Goal: Navigation & Orientation: Find specific page/section

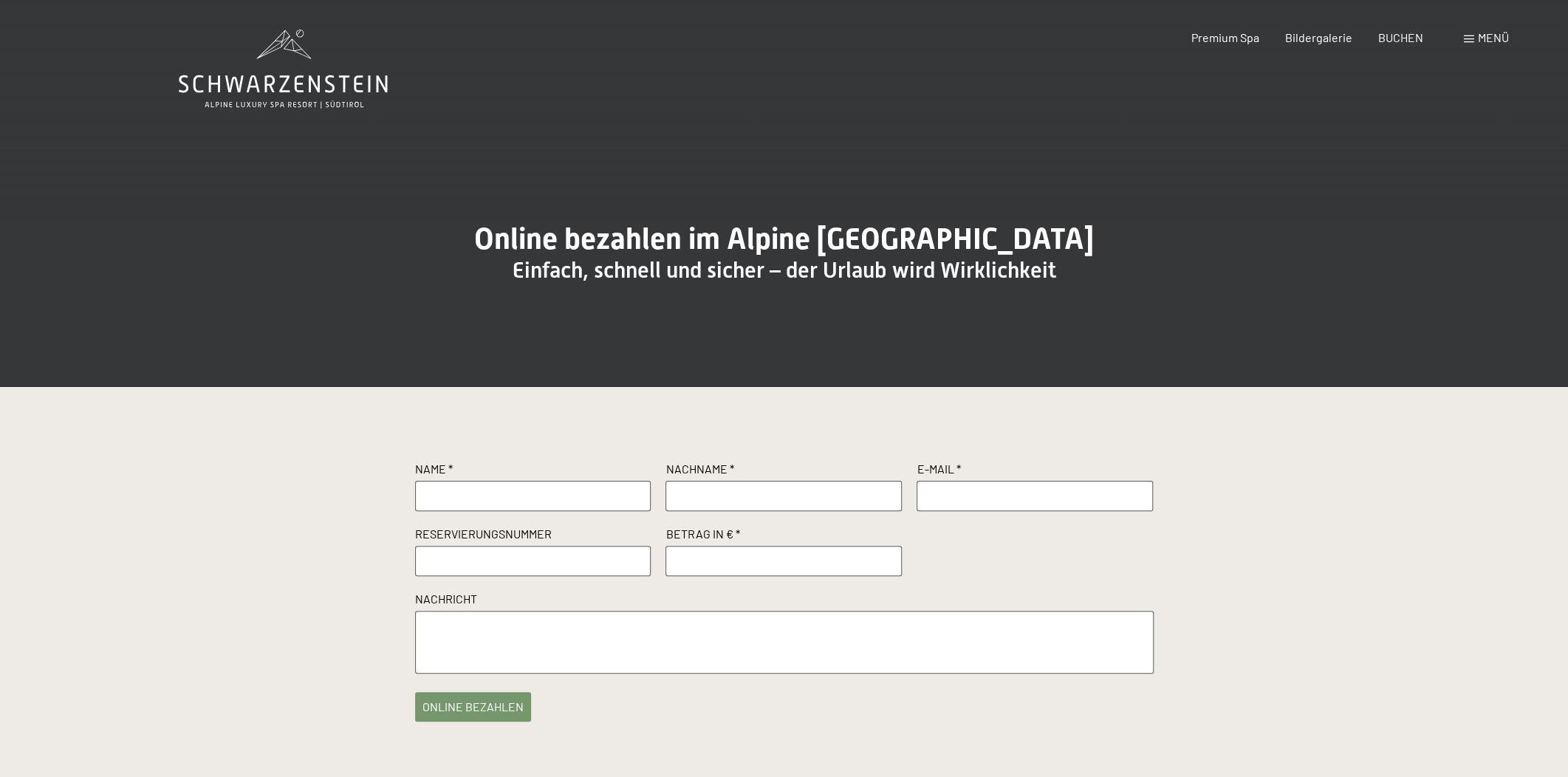
click at [1460, 45] on div "Buchen Anfragen Premium Spa Bildergalerie BUCHEN Menü DE IT EN Gutschein Bilder…" at bounding box center [1324, 37] width 370 height 16
click at [1476, 45] on div "Menü" at bounding box center [1486, 37] width 45 height 16
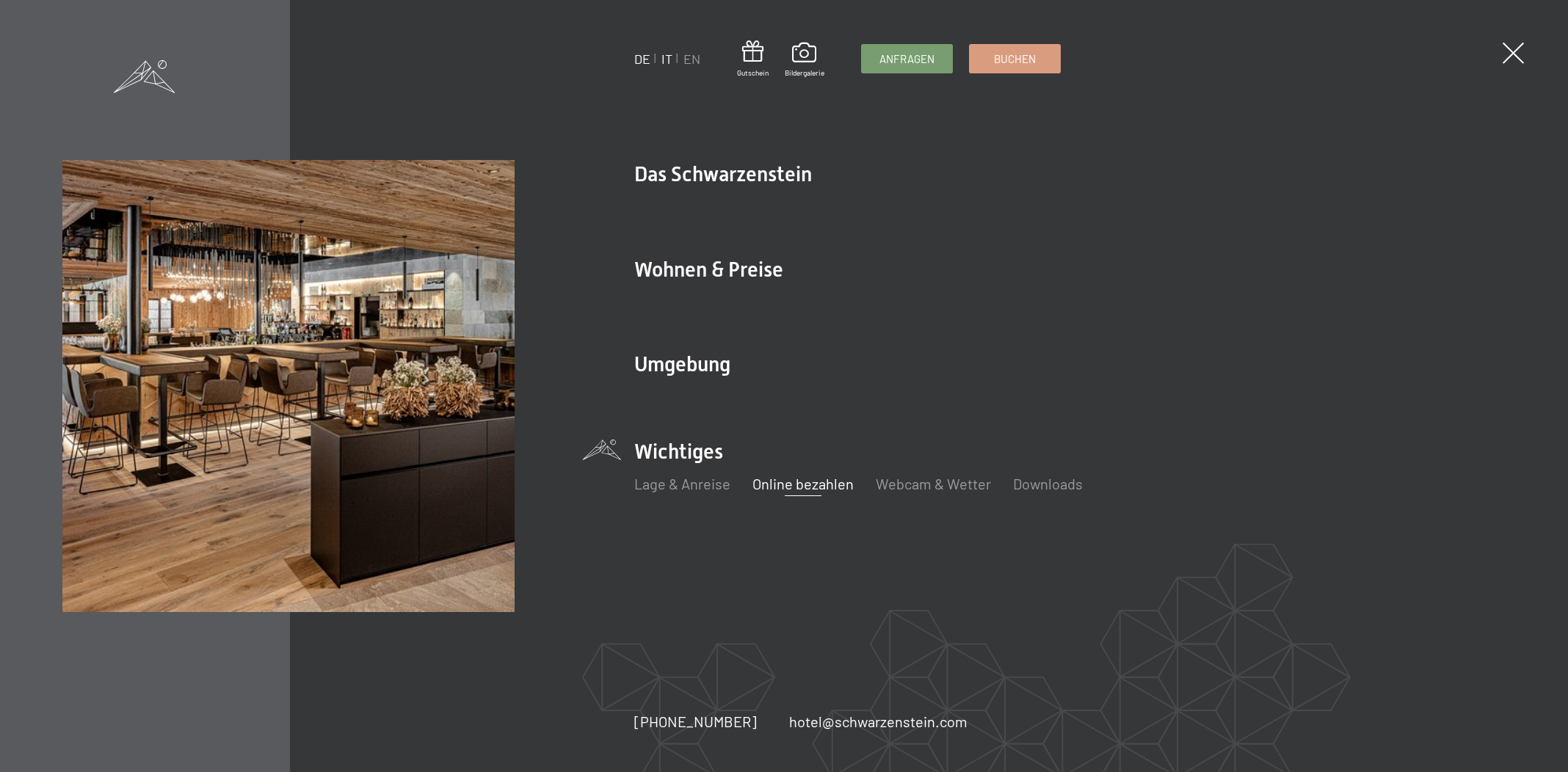
click at [664, 56] on link "IT" at bounding box center [667, 58] width 11 height 16
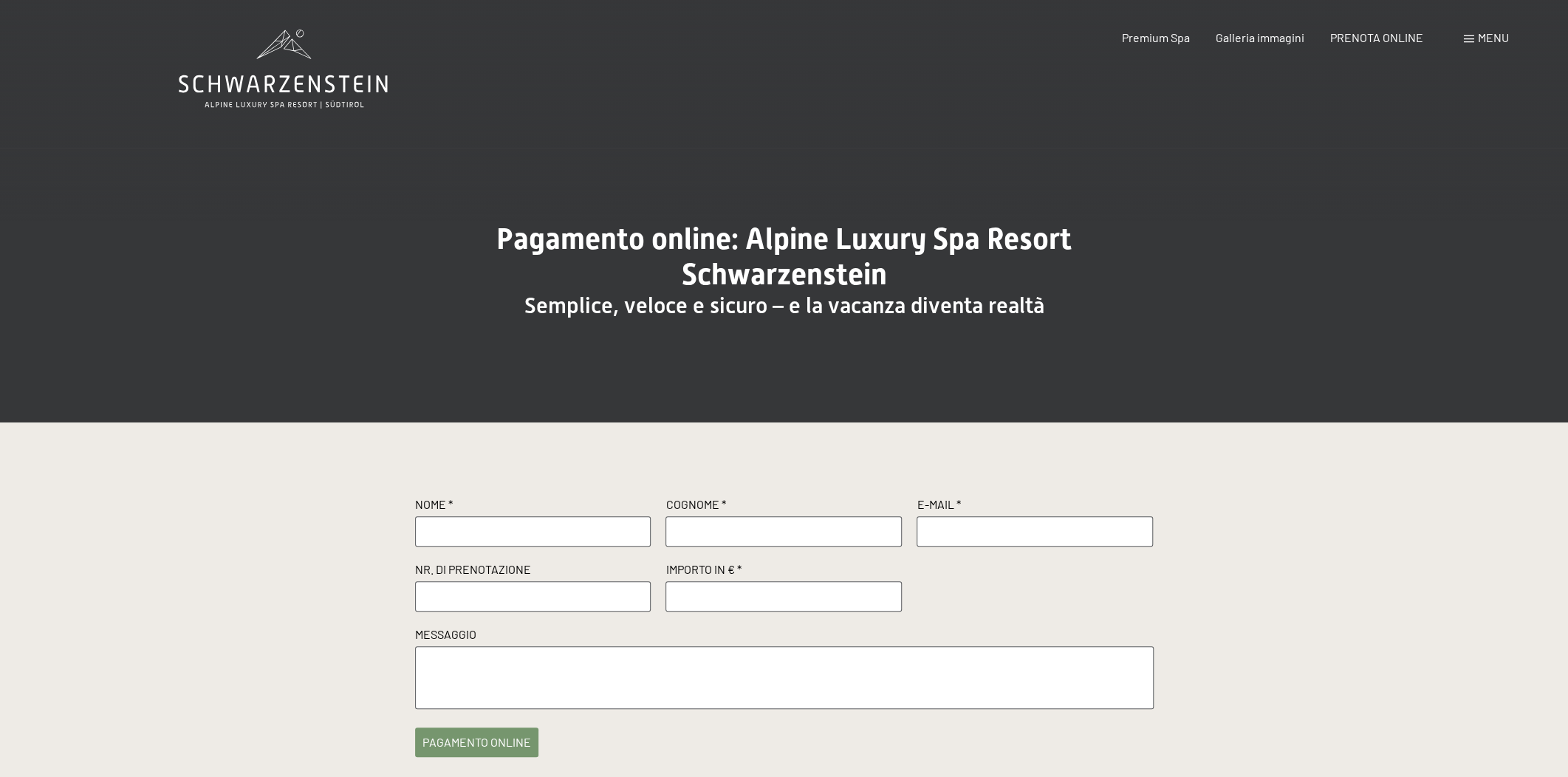
click at [1503, 33] on span "Menu" at bounding box center [1493, 37] width 31 height 14
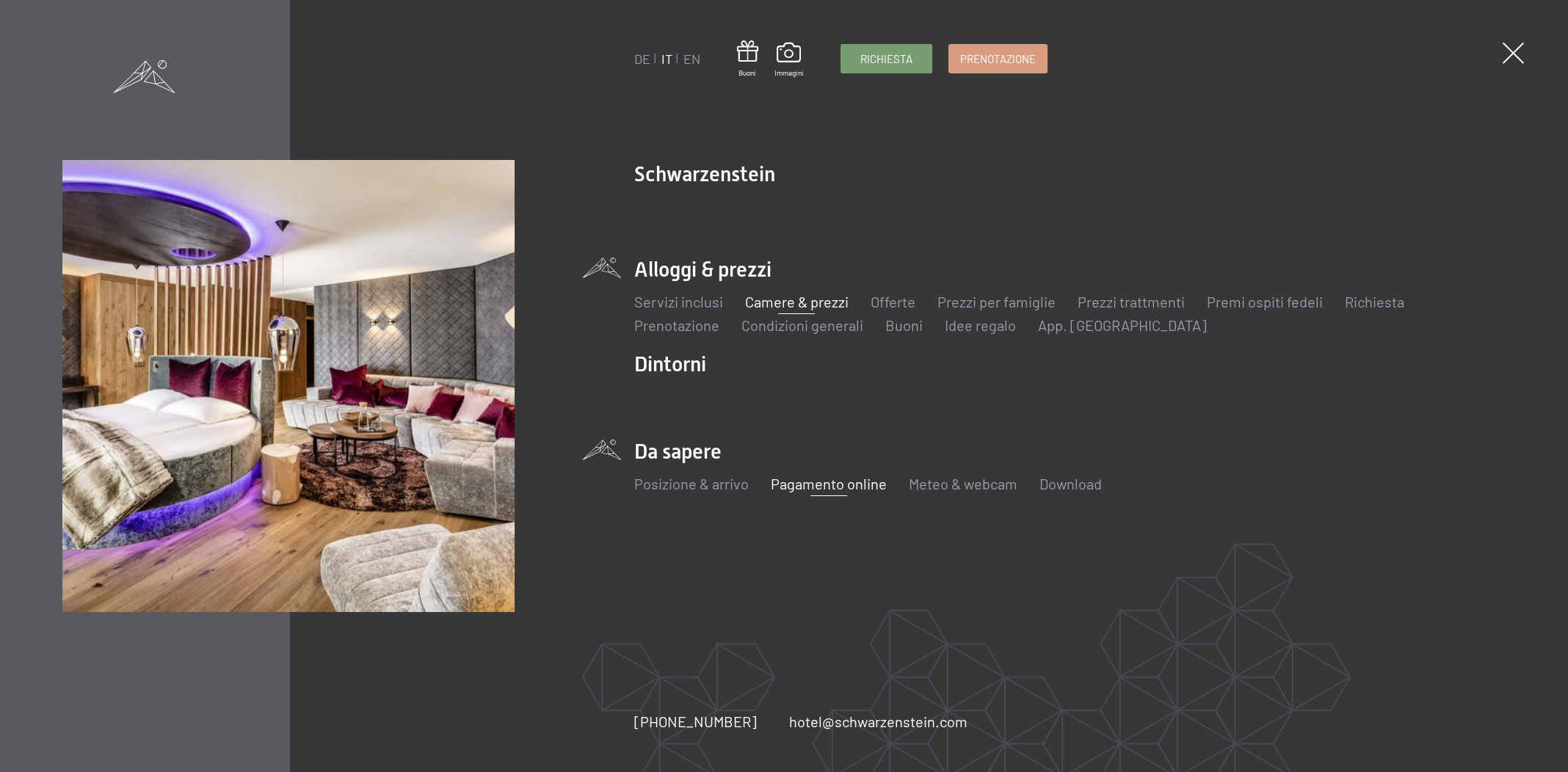
click at [803, 303] on link "Camere & prezzi" at bounding box center [796, 302] width 104 height 18
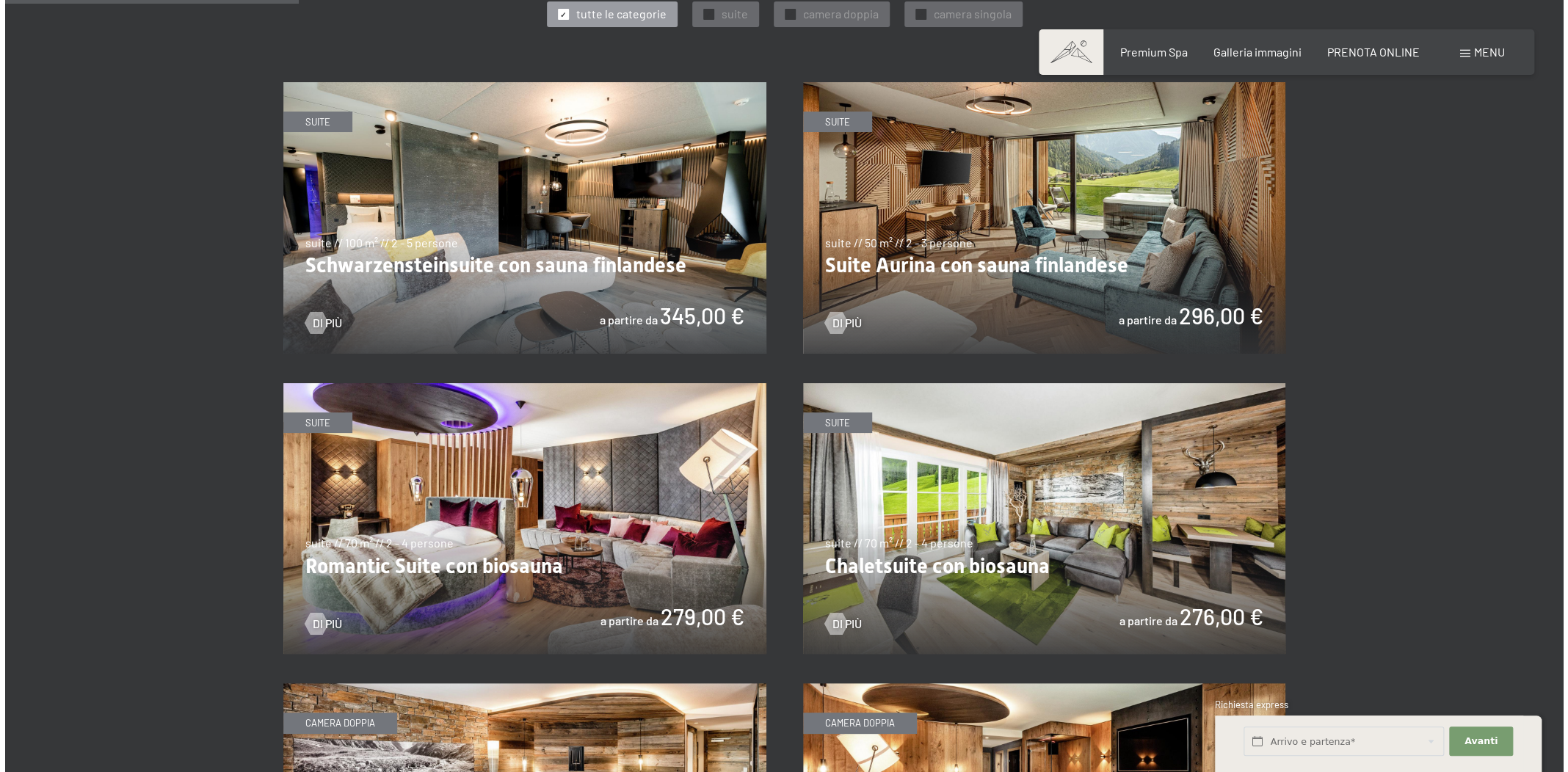
scroll to position [888, 0]
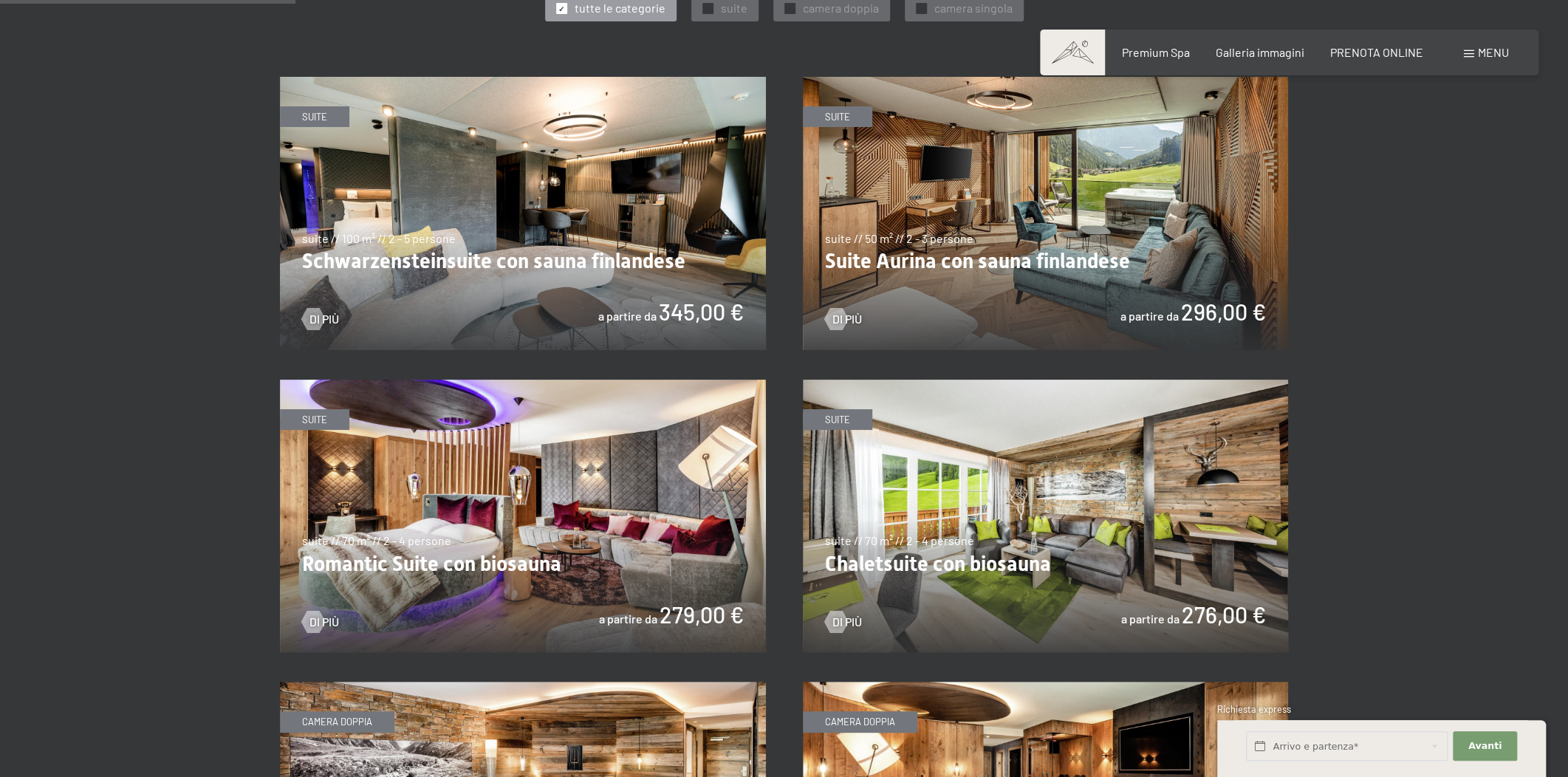
click at [1488, 59] on div "Menu" at bounding box center [1486, 53] width 45 height 16
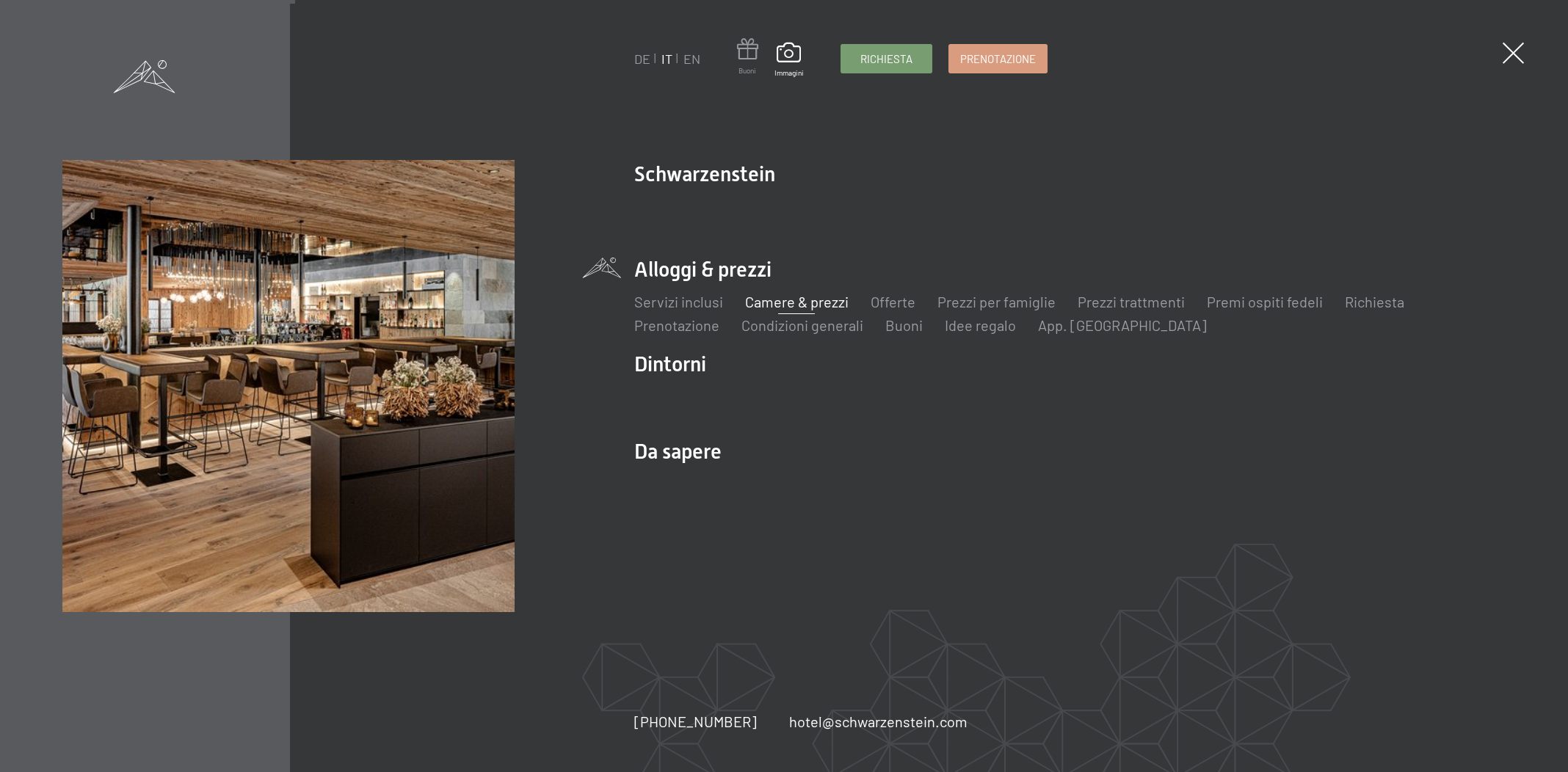
click at [756, 46] on span at bounding box center [748, 51] width 21 height 27
